Goal: Task Accomplishment & Management: Manage account settings

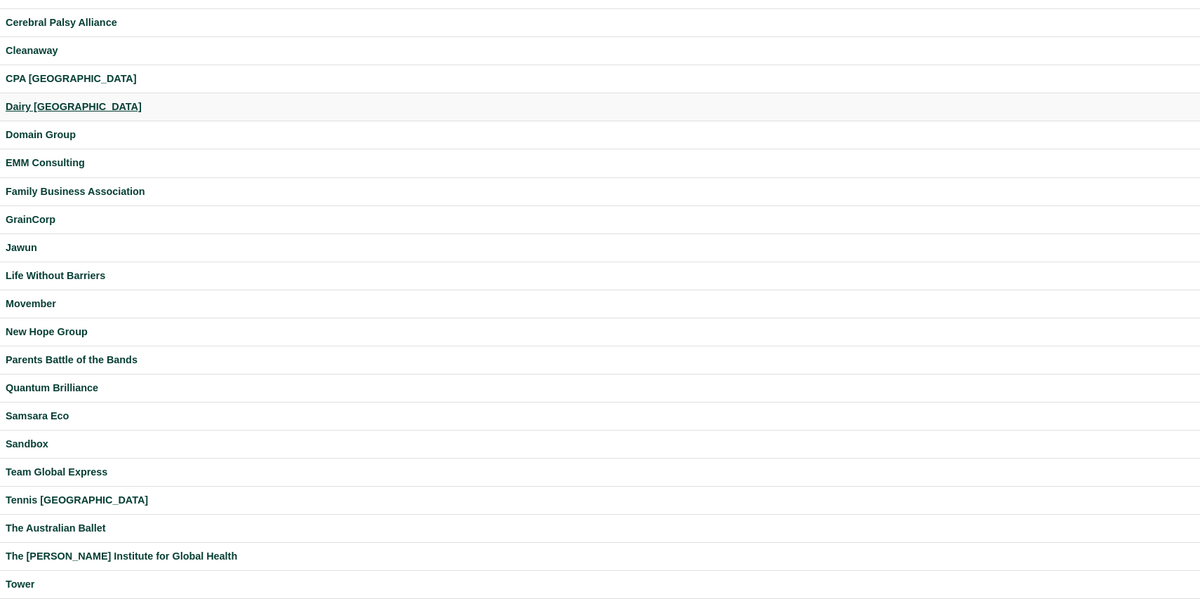
scroll to position [230, 0]
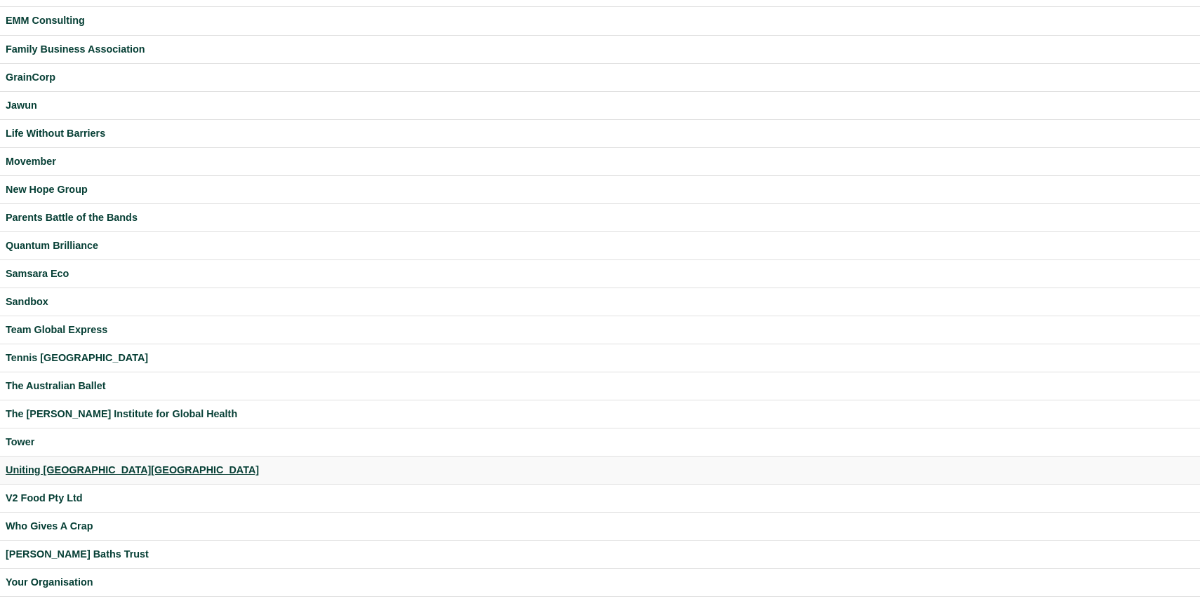
click at [32, 470] on div "Uniting [GEOGRAPHIC_DATA][GEOGRAPHIC_DATA]" at bounding box center [600, 470] width 1189 height 16
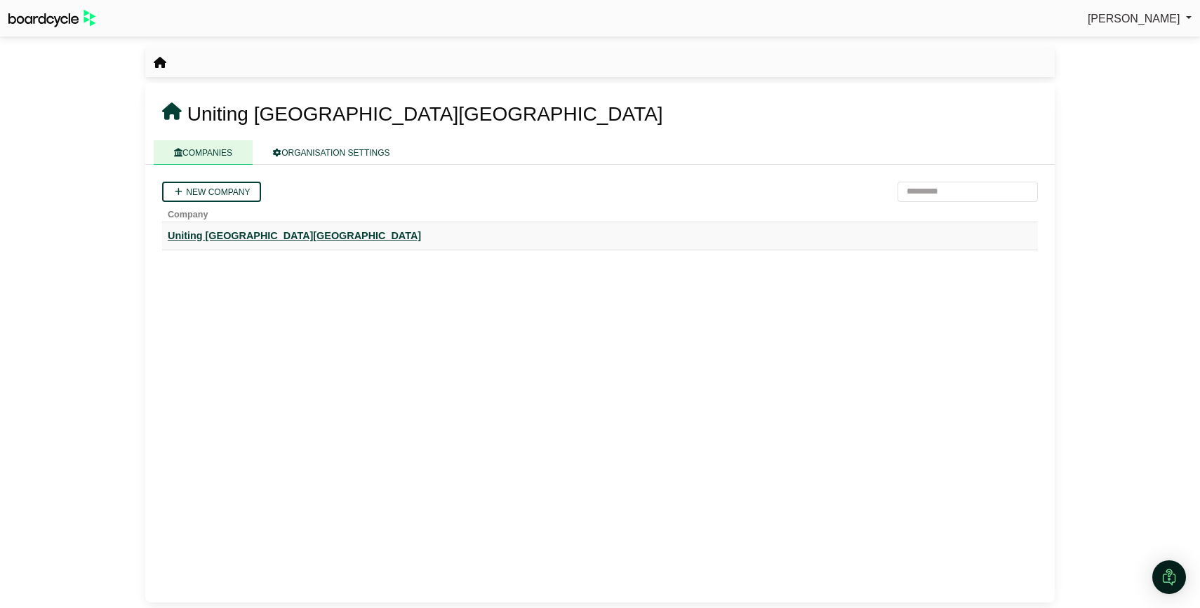
click at [228, 234] on div "Uniting [GEOGRAPHIC_DATA][GEOGRAPHIC_DATA]" at bounding box center [600, 236] width 865 height 16
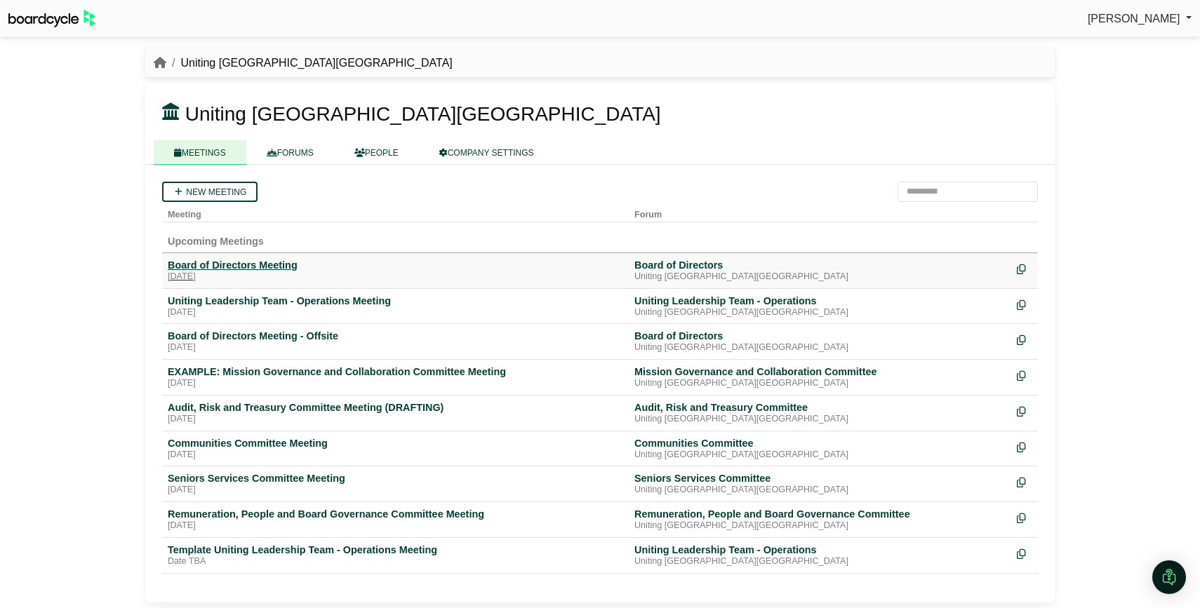
click at [262, 265] on div "Board of Directors Meeting" at bounding box center [395, 265] width 455 height 13
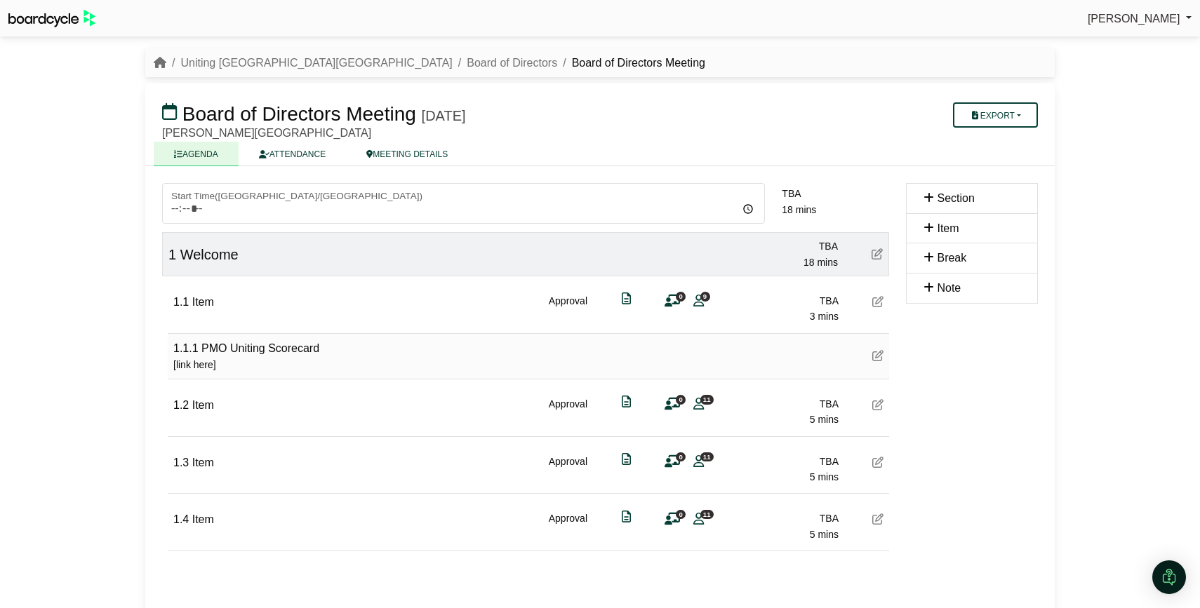
click at [877, 354] on icon at bounding box center [877, 355] width 11 height 11
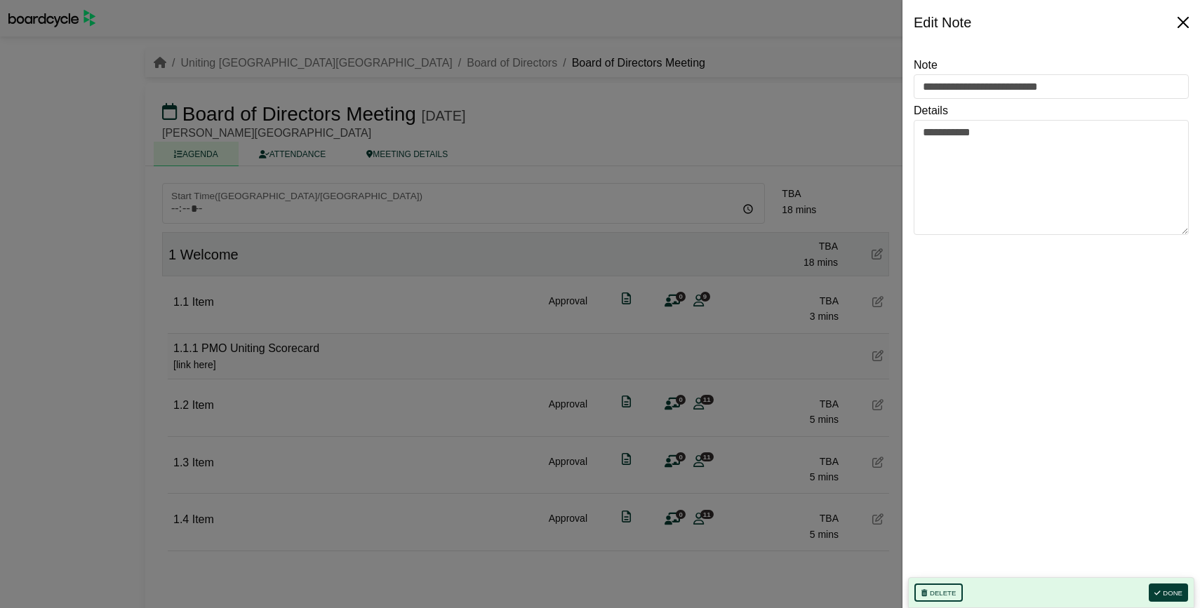
click at [1185, 21] on button "Close" at bounding box center [1183, 22] width 22 height 22
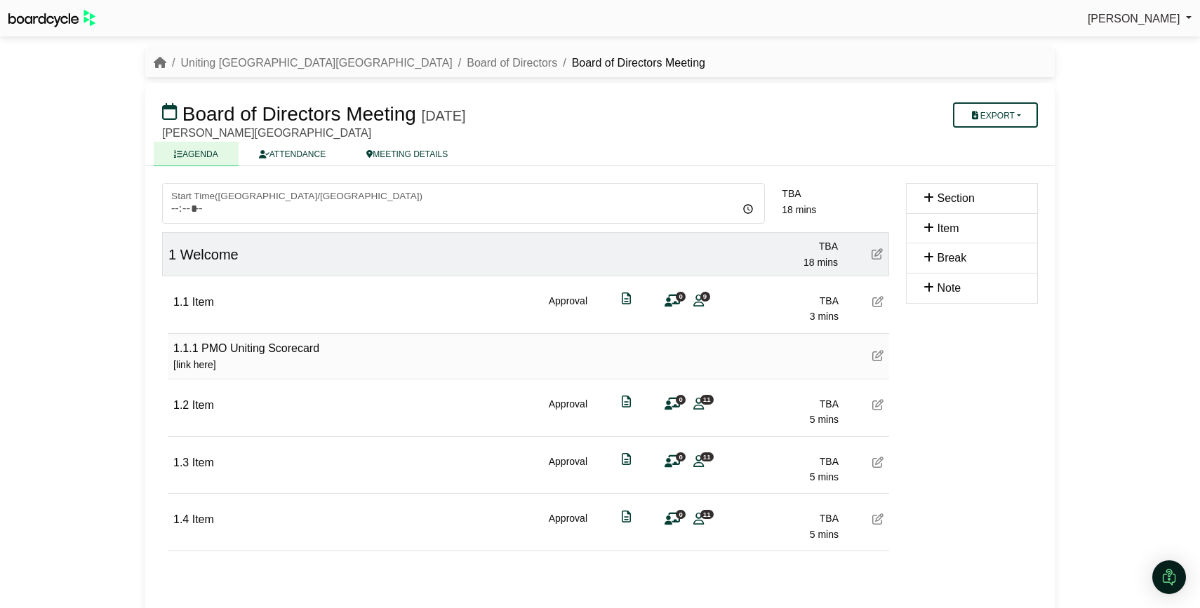
click at [98, 342] on div "Richard Conway Sign Out Uniting NSW.ACT Board of Directors Board of Directors M…" at bounding box center [600, 304] width 1200 height 608
click at [211, 53] on nav "Uniting NSW.ACT Board of Directors Board of Directors Meeting" at bounding box center [599, 63] width 909 height 30
click at [209, 61] on link "Uniting NSW.ACT" at bounding box center [316, 63] width 272 height 12
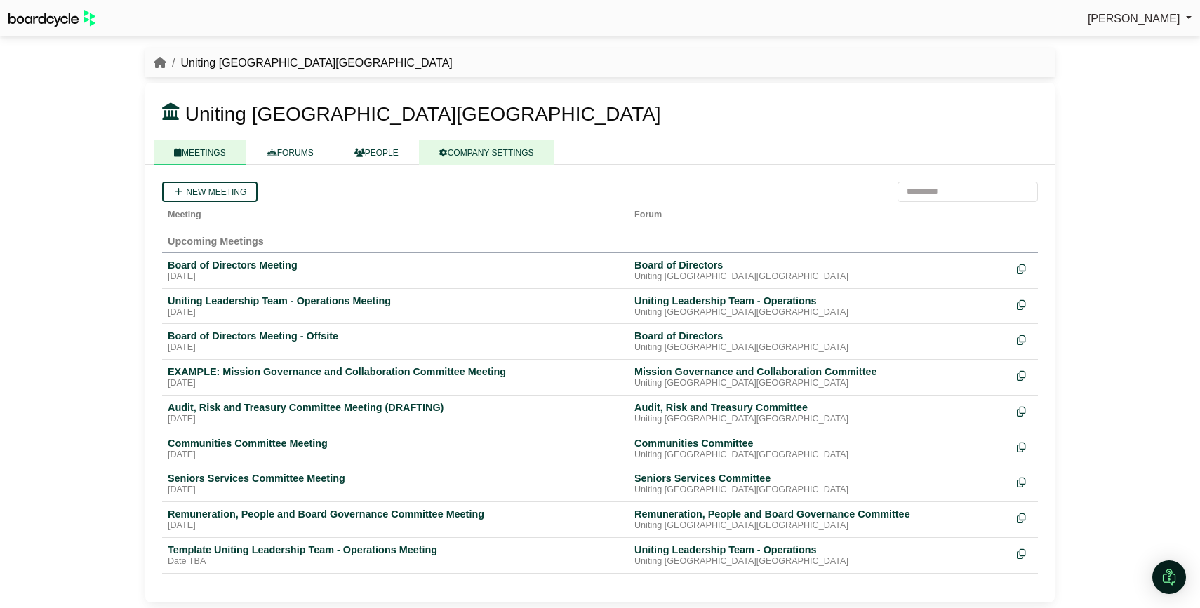
click at [479, 153] on link "COMPANY SETTINGS" at bounding box center [486, 152] width 135 height 25
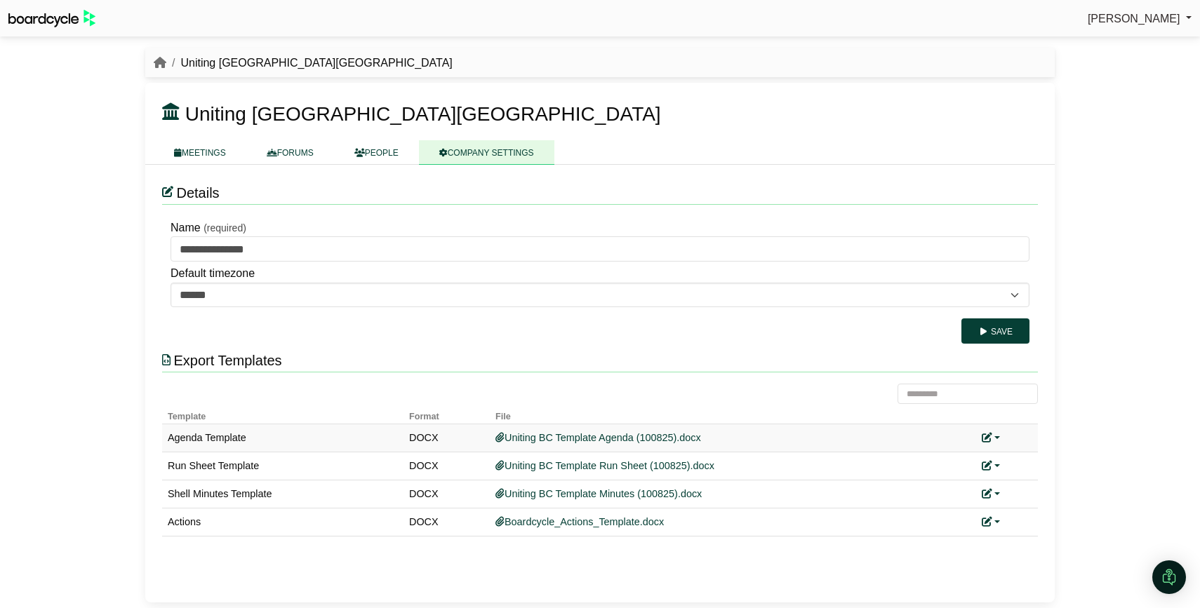
click at [996, 436] on link at bounding box center [991, 437] width 18 height 11
click at [1014, 457] on link "Replace custom template" at bounding box center [1053, 459] width 143 height 27
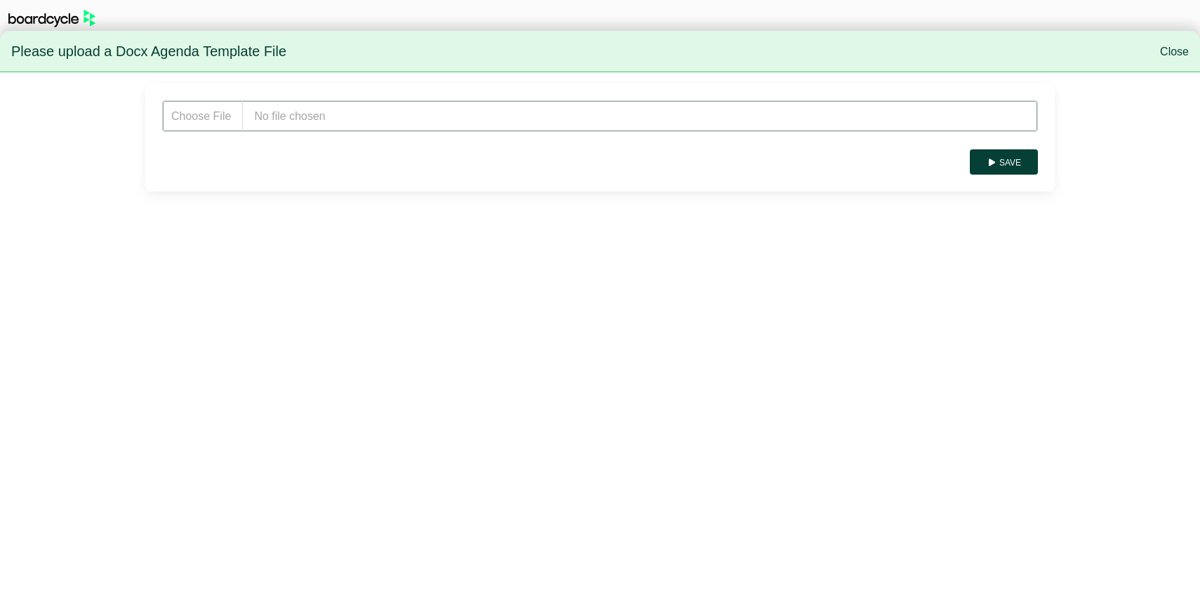
click at [295, 122] on input "file" at bounding box center [600, 116] width 876 height 32
type input "**********"
click at [1030, 159] on button "Save" at bounding box center [1004, 161] width 68 height 25
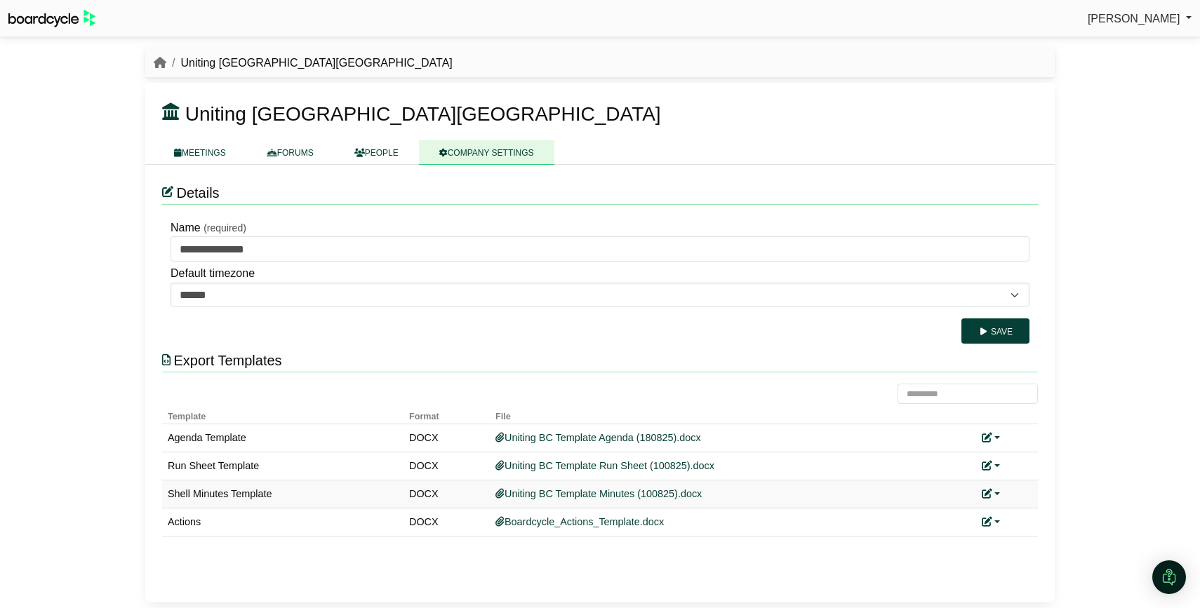
click at [998, 498] on link at bounding box center [991, 493] width 18 height 11
click at [1022, 519] on link "Replace custom template" at bounding box center [1053, 515] width 143 height 27
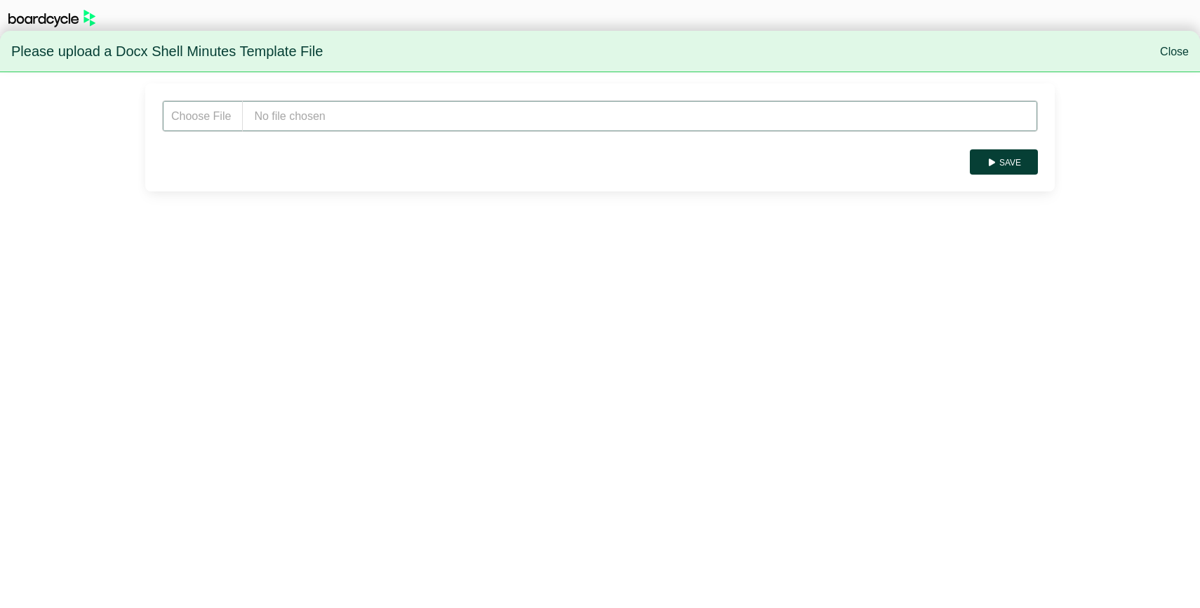
click at [286, 120] on input "file" at bounding box center [600, 116] width 876 height 32
type input "**********"
click at [1005, 166] on button "Save" at bounding box center [1004, 161] width 68 height 25
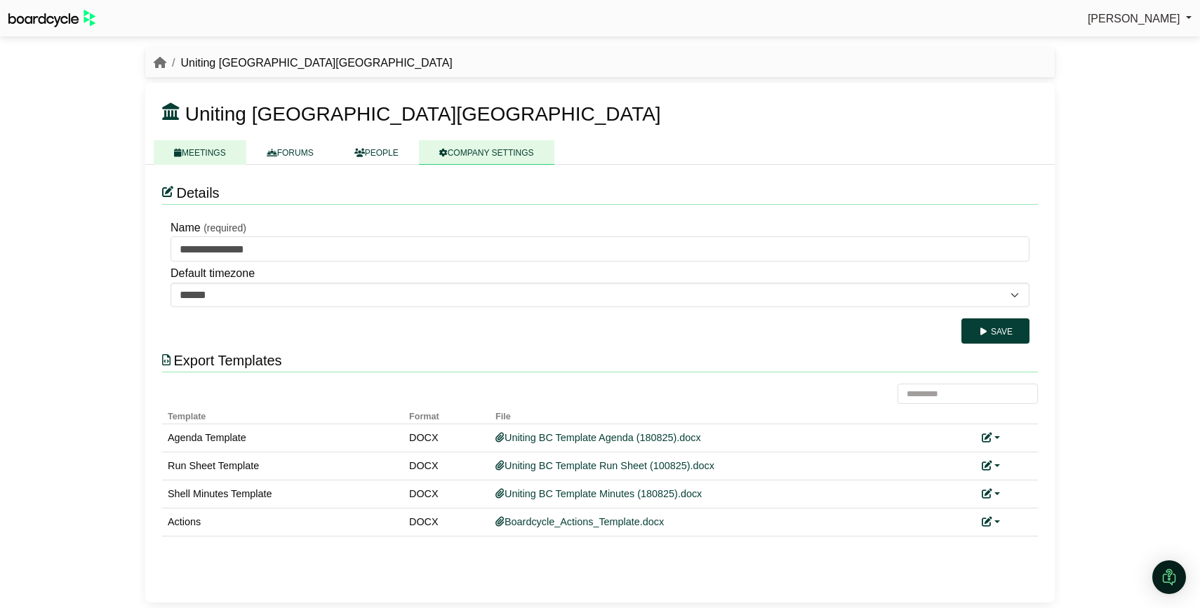
click at [226, 154] on link "MEETINGS" at bounding box center [200, 152] width 93 height 25
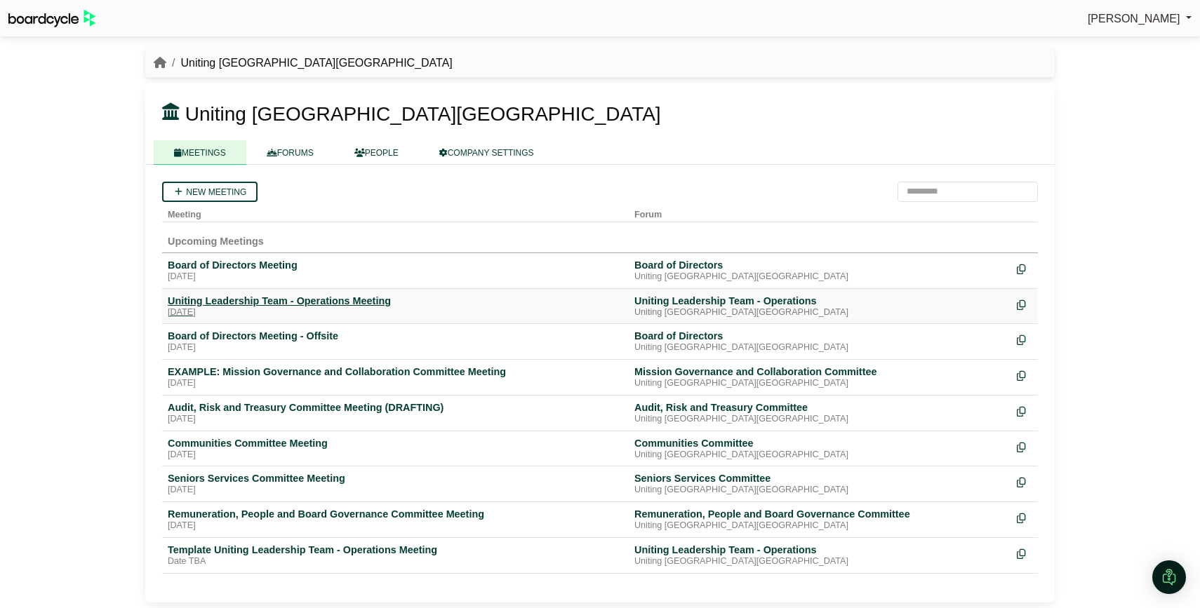
click at [243, 309] on div "Monday, 25 August 2025" at bounding box center [395, 312] width 455 height 11
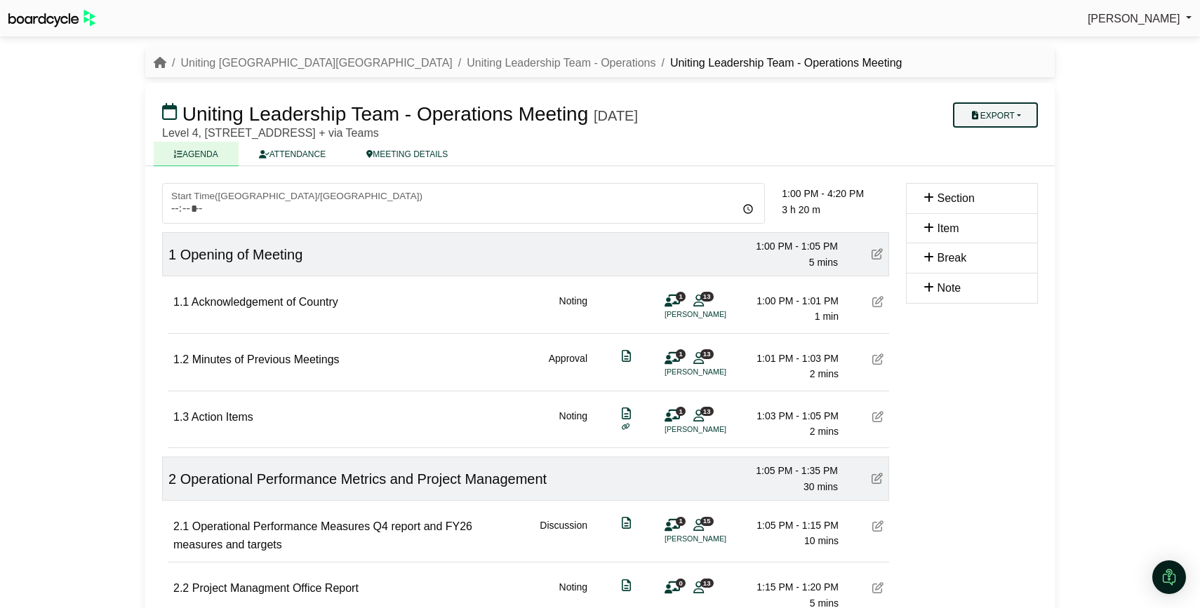
click at [1022, 116] on button "Export" at bounding box center [995, 114] width 85 height 25
click at [1015, 140] on link "Agenda" at bounding box center [1009, 139] width 122 height 21
drag, startPoint x: 220, startPoint y: 67, endPoint x: 234, endPoint y: 64, distance: 14.3
click at [220, 67] on link "Uniting [GEOGRAPHIC_DATA][GEOGRAPHIC_DATA]" at bounding box center [316, 63] width 272 height 12
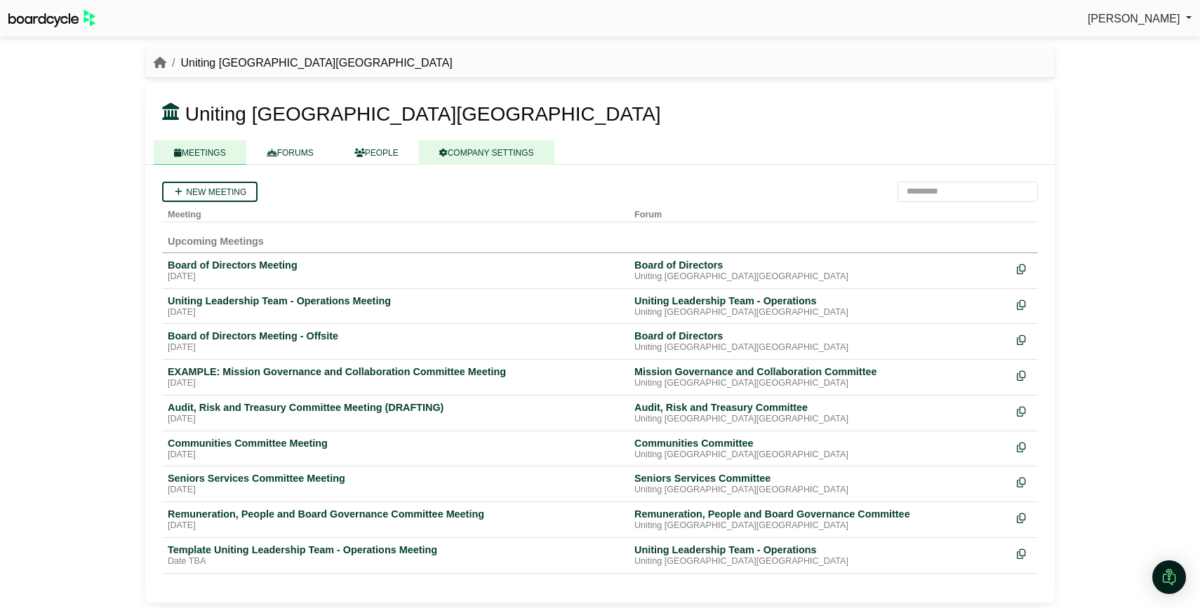
click at [498, 149] on link "COMPANY SETTINGS" at bounding box center [486, 152] width 135 height 25
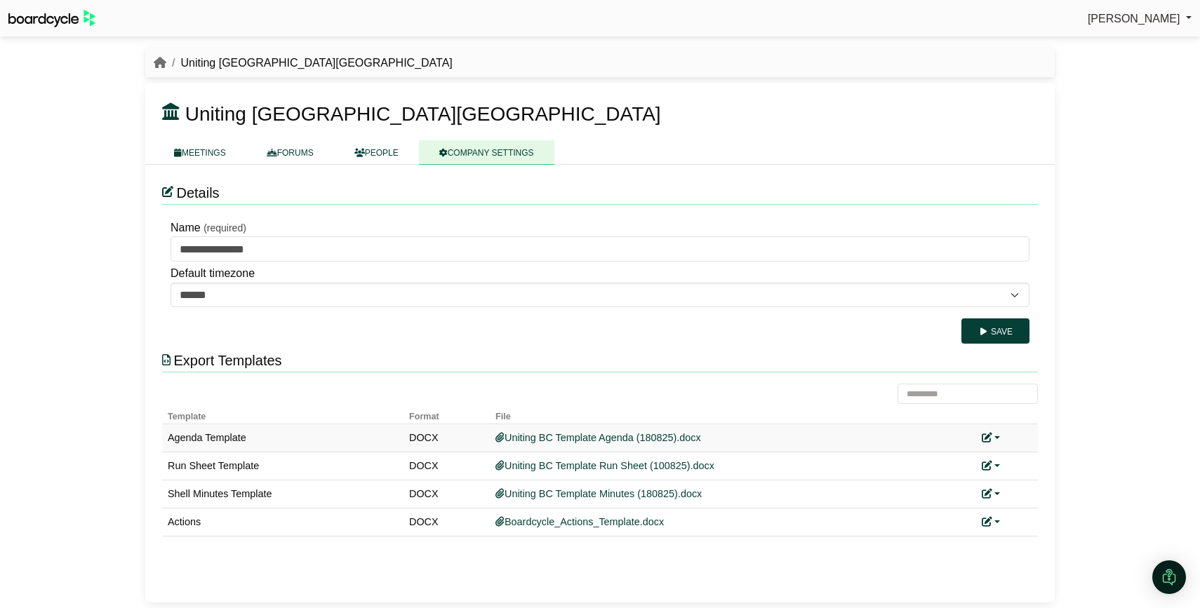
click at [998, 438] on link at bounding box center [991, 437] width 18 height 11
click at [1020, 456] on link "Replace custom template" at bounding box center [1053, 459] width 143 height 27
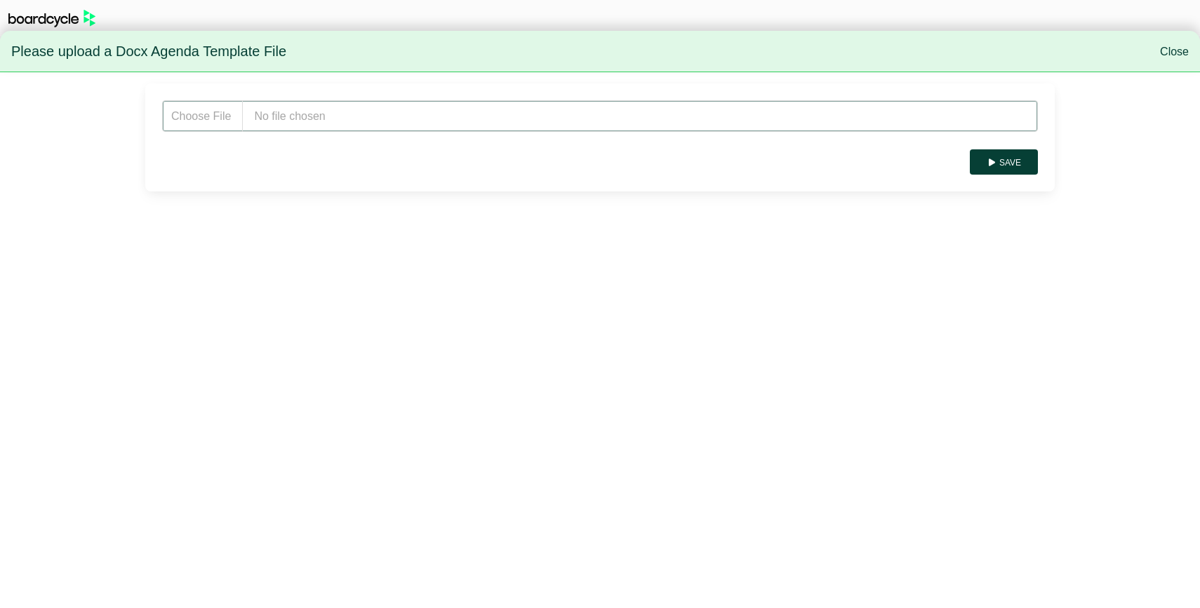
click at [279, 111] on input "file" at bounding box center [600, 116] width 876 height 32
click at [293, 103] on input "file" at bounding box center [600, 116] width 876 height 32
type input "**********"
click at [1002, 163] on button "Save" at bounding box center [1004, 161] width 68 height 25
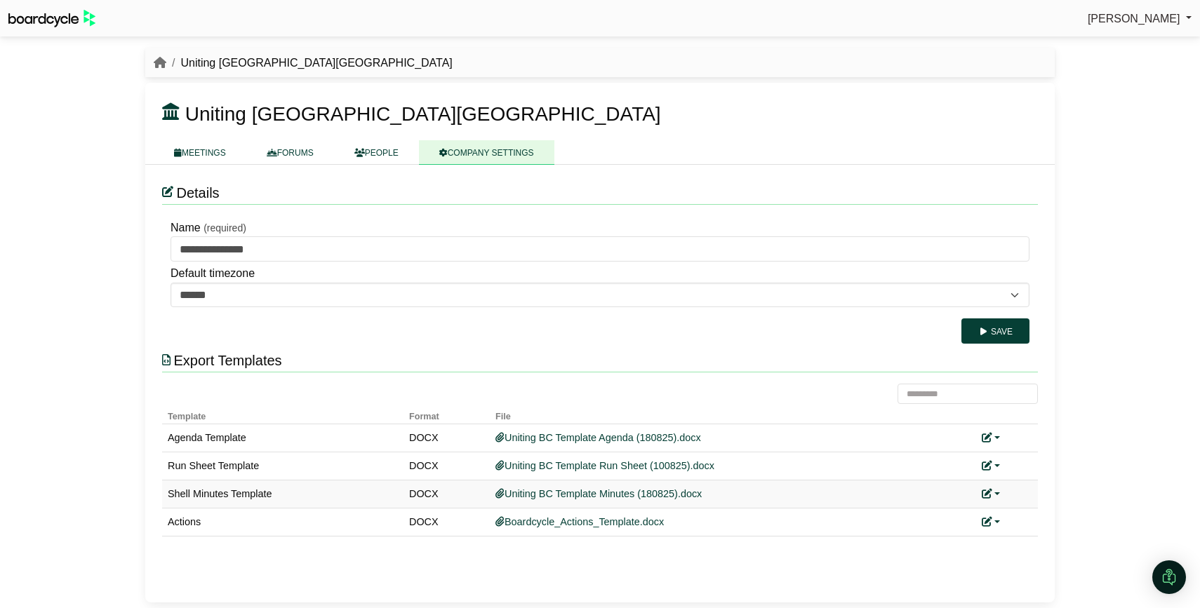
click at [996, 493] on link at bounding box center [991, 493] width 18 height 11
click at [1022, 507] on link "Replace custom template" at bounding box center [1053, 515] width 143 height 27
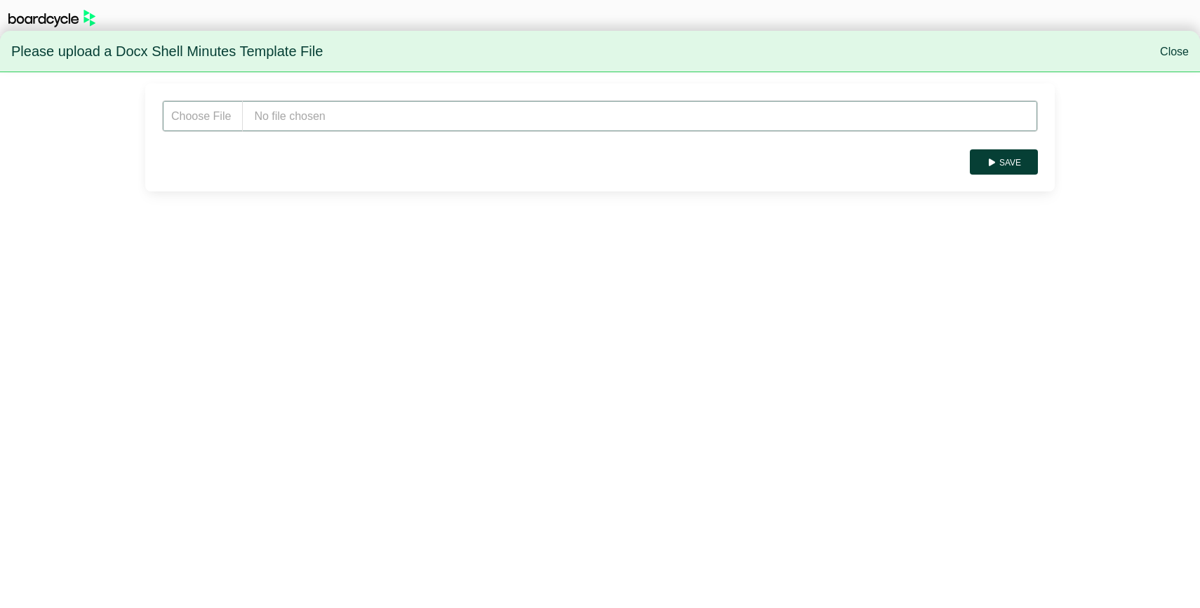
click at [394, 115] on input "file" at bounding box center [600, 116] width 876 height 32
type input "**********"
click at [1008, 159] on button "Save" at bounding box center [1004, 161] width 68 height 25
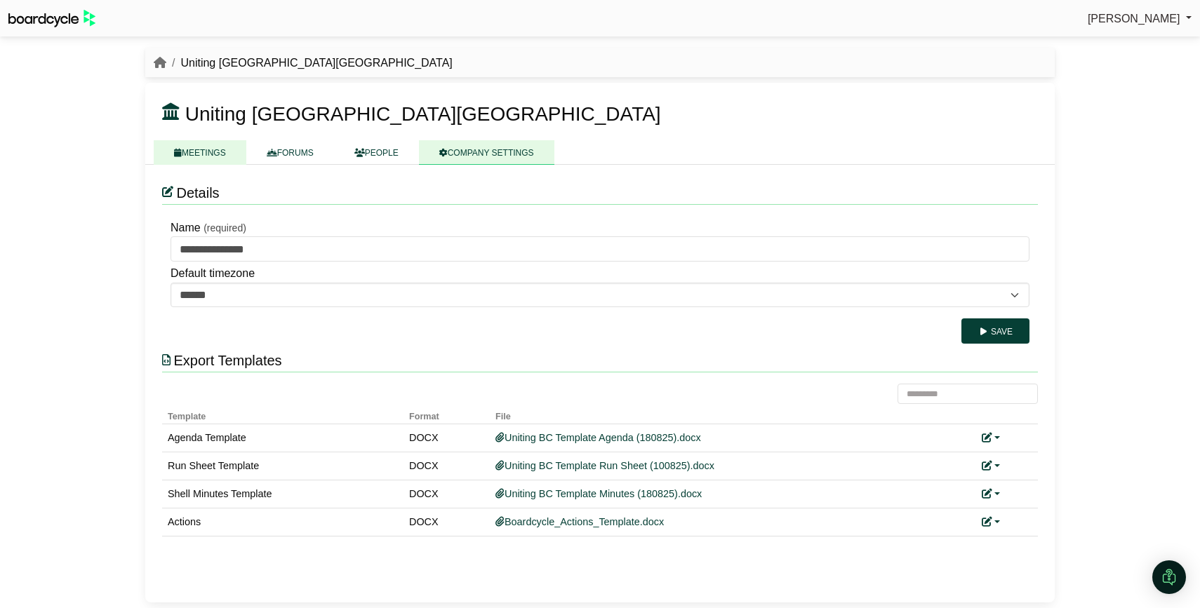
click at [208, 155] on link "MEETINGS" at bounding box center [200, 152] width 93 height 25
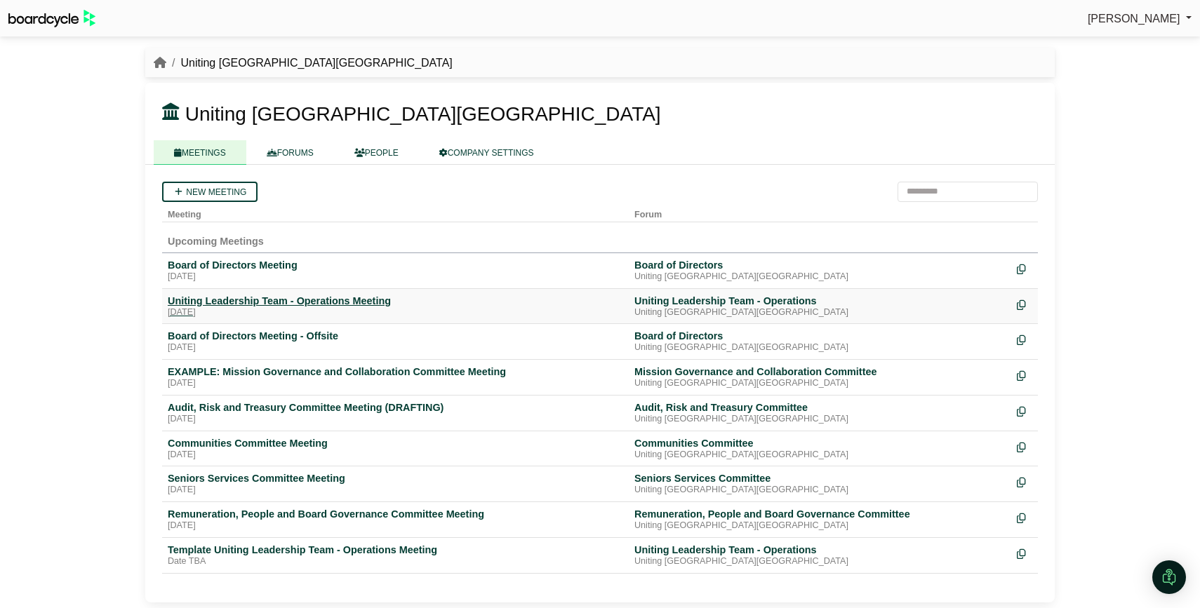
click at [225, 300] on div "Uniting Leadership Team - Operations Meeting" at bounding box center [395, 301] width 455 height 13
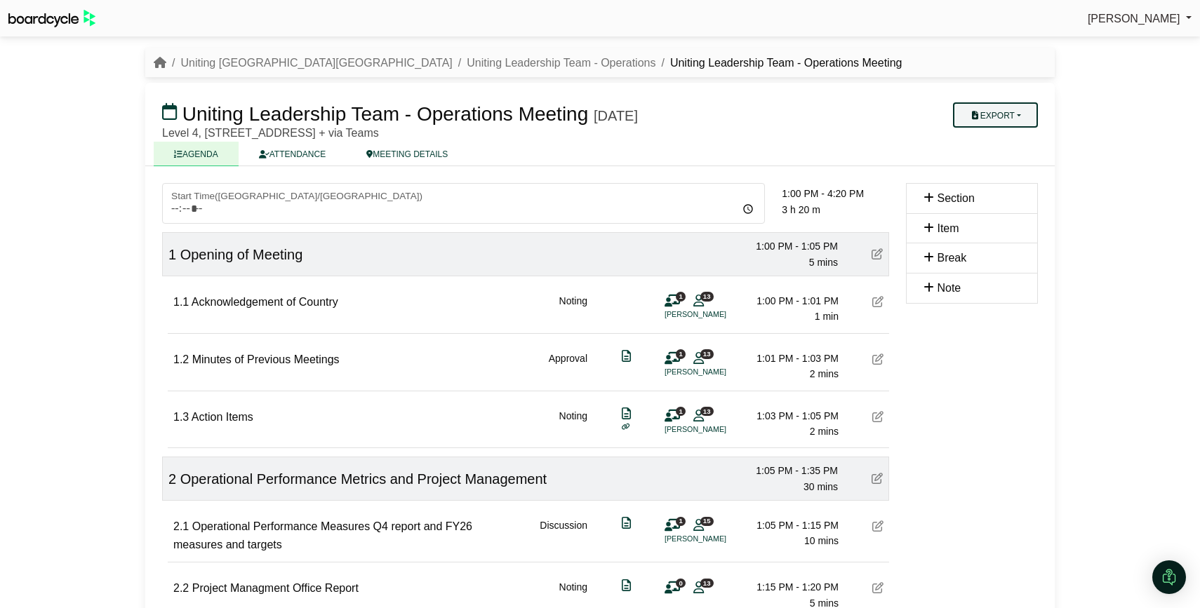
click at [1001, 114] on button "Export" at bounding box center [995, 114] width 85 height 25
click at [1001, 142] on link "Agenda" at bounding box center [1009, 139] width 122 height 21
click at [1032, 114] on button "Export" at bounding box center [995, 114] width 85 height 25
click at [1017, 181] on link "Shell Minutes" at bounding box center [1009, 181] width 122 height 21
click at [162, 58] on icon "breadcrumb" at bounding box center [160, 62] width 13 height 11
